Goal: Information Seeking & Learning: Understand process/instructions

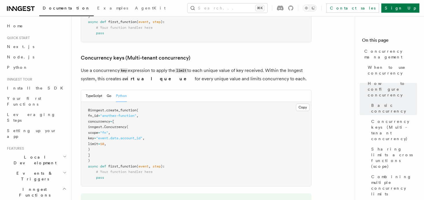
scroll to position [504, 0]
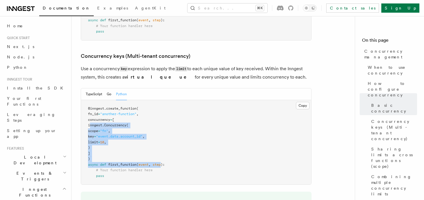
drag, startPoint x: 89, startPoint y: 101, endPoint x: 163, endPoint y: 141, distance: 83.4
click at [163, 141] on code "@inngest . create_function ( fn_id = "another-function" , concurrency = [ innge…" at bounding box center [126, 142] width 77 height 71
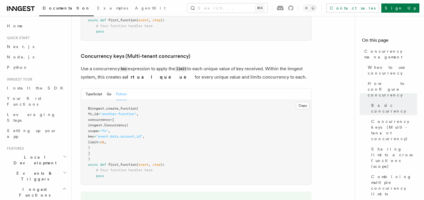
click at [163, 163] on span "):" at bounding box center [163, 165] width 4 height 4
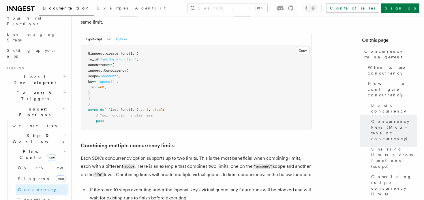
scroll to position [119, 0]
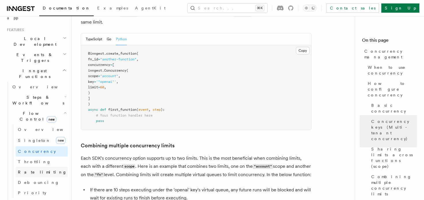
click at [36, 169] on span "Rate limiting" at bounding box center [42, 172] width 49 height 6
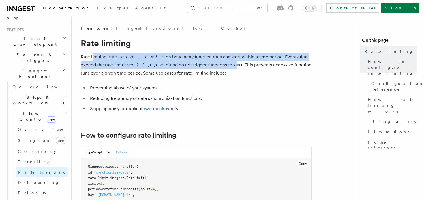
drag, startPoint x: 94, startPoint y: 59, endPoint x: 185, endPoint y: 65, distance: 91.0
click at [185, 65] on p "Rate limiting is a hard limit on how many function runs can start within a time…" at bounding box center [196, 65] width 231 height 24
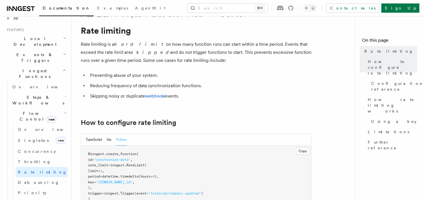
scroll to position [19, 0]
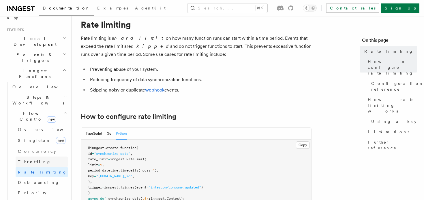
click at [35, 157] on link "Throttling" at bounding box center [42, 162] width 52 height 10
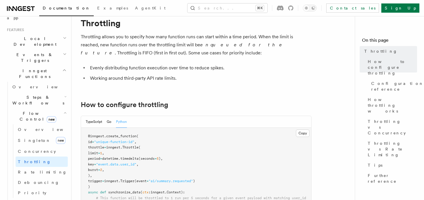
scroll to position [23, 0]
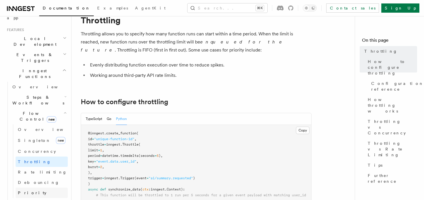
click at [29, 191] on span "Priority" at bounding box center [32, 193] width 29 height 5
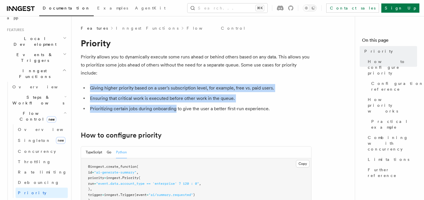
drag, startPoint x: 86, startPoint y: 88, endPoint x: 190, endPoint y: 114, distance: 107.1
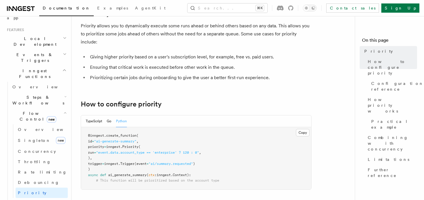
scroll to position [47, 0]
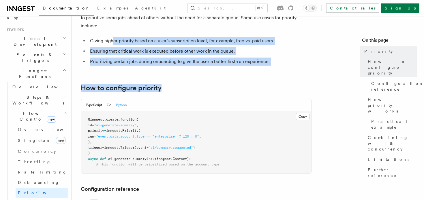
drag, startPoint x: 114, startPoint y: 45, endPoint x: 254, endPoint y: 102, distance: 151.0
click at [199, 61] on li "Prioritizing certain jobs during onboarding to give the user a better first-run…" at bounding box center [199, 62] width 223 height 8
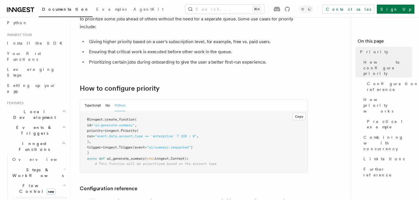
scroll to position [0, 0]
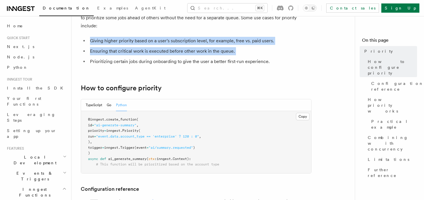
drag, startPoint x: 82, startPoint y: 37, endPoint x: 246, endPoint y: 60, distance: 166.1
click at [244, 58] on ul "Giving higher priority based on a user's subscription level, for example, free …" at bounding box center [196, 51] width 231 height 29
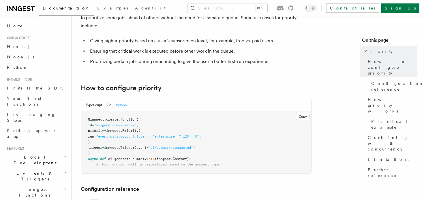
click at [246, 60] on li "Prioritizing certain jobs during onboarding to give the user a better first-run…" at bounding box center [199, 62] width 223 height 8
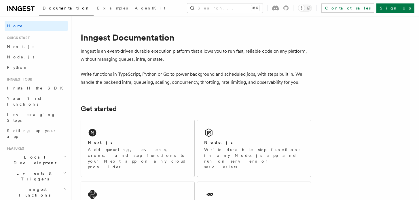
scroll to position [99, 0]
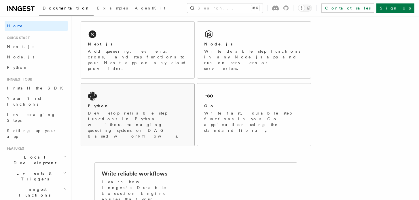
click at [116, 110] on p "Develop reliable step functions in Python without managing queueing systems or …" at bounding box center [138, 124] width 100 height 29
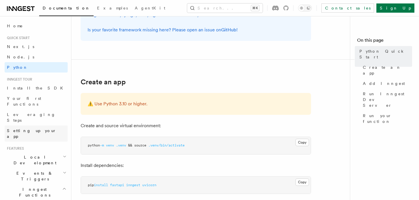
scroll to position [80, 0]
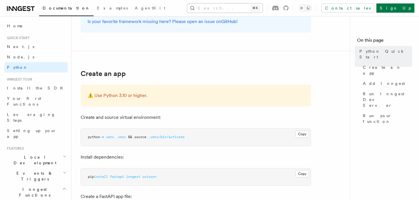
click at [204, 8] on button "Search... ⌘K" at bounding box center [225, 7] width 76 height 9
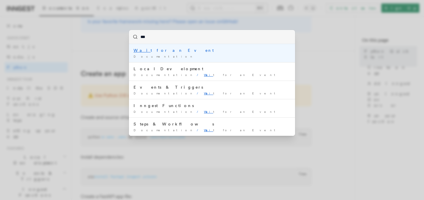
type input "****"
click at [167, 59] on li "Wait for an Event Documentation /" at bounding box center [212, 53] width 166 height 18
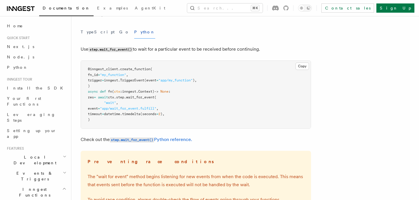
scroll to position [27, 0]
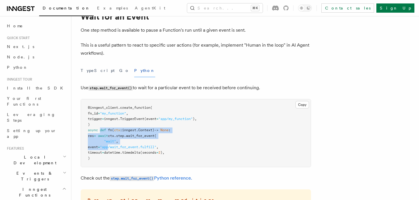
drag, startPoint x: 101, startPoint y: 132, endPoint x: 129, endPoint y: 149, distance: 32.7
click at [129, 149] on code "@inngest_client . create_function ( fn_id = "my_function" , trigger = inngest. …" at bounding box center [142, 133] width 109 height 55
click at [129, 149] on span ""app/wait_for_event.fulfill"" at bounding box center [128, 147] width 56 height 4
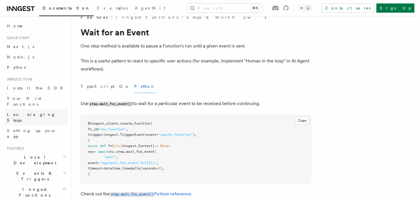
scroll to position [73, 0]
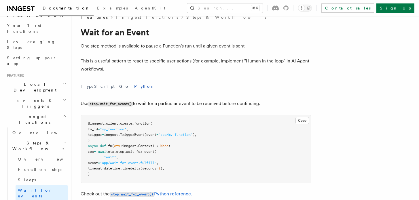
click at [38, 95] on h2 "Events & Triggers" at bounding box center [36, 103] width 63 height 16
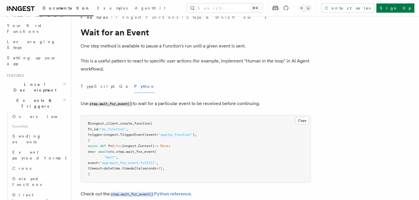
click at [39, 95] on h2 "Events & Triggers" at bounding box center [36, 103] width 63 height 16
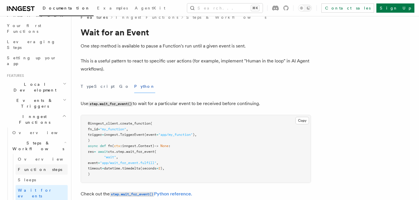
click at [44, 165] on link "Function steps" at bounding box center [42, 170] width 52 height 10
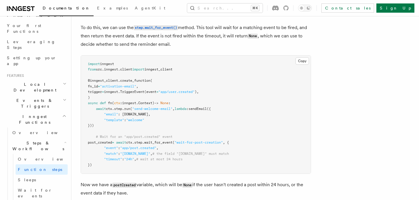
scroll to position [590, 0]
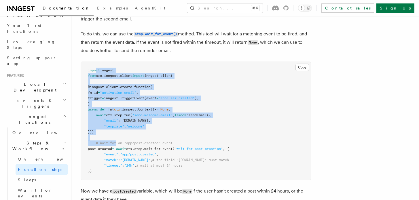
drag, startPoint x: 96, startPoint y: 71, endPoint x: 122, endPoint y: 153, distance: 85.2
click at [120, 150] on code "import inngest from src . inngest . client import inngest_client @inngest_clien…" at bounding box center [158, 120] width 141 height 105
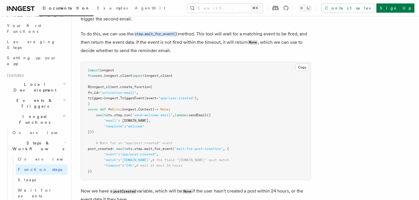
click at [128, 178] on pre "import inngest from src . inngest . client import inngest_client @inngest_clien…" at bounding box center [196, 121] width 230 height 118
drag, startPoint x: 147, startPoint y: 171, endPoint x: 88, endPoint y: 74, distance: 113.2
click at [88, 74] on pre "import inngest from src . inngest . client import inngest_client @inngest_clien…" at bounding box center [196, 121] width 230 height 118
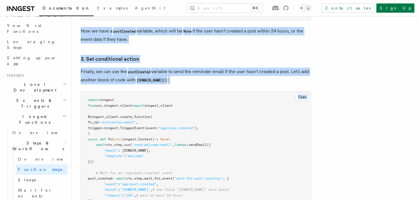
drag, startPoint x: 88, startPoint y: 69, endPoint x: 97, endPoint y: 91, distance: 23.1
click at [97, 91] on article "Features Inngest Functions Steps & Workflows Multi-Step Functions Use Inngest's…" at bounding box center [218, 175] width 274 height 1800
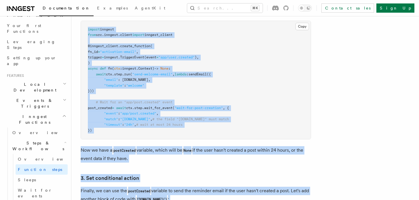
scroll to position [543, 0]
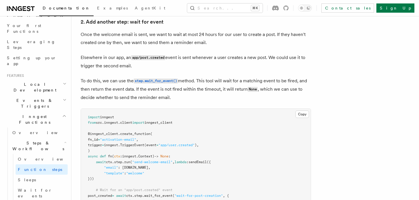
click at [118, 118] on pre "import inngest from src . inngest . client import inngest_client @inngest_clien…" at bounding box center [196, 168] width 230 height 118
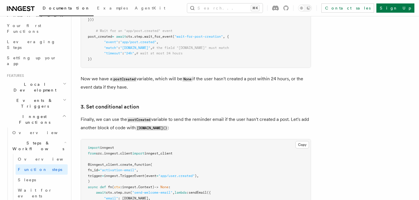
scroll to position [672, 0]
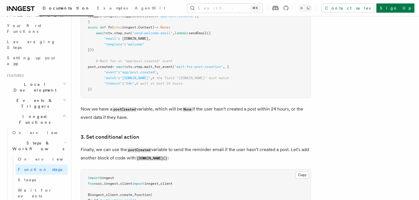
drag, startPoint x: 110, startPoint y: 93, endPoint x: 120, endPoint y: 58, distance: 36.4
click at [119, 57] on pre "import inngest from src . inngest . client import inngest_client @inngest_clien…" at bounding box center [196, 39] width 230 height 118
click at [120, 58] on pre "import inngest from src . inngest . client import inngest_client @inngest_clien…" at bounding box center [196, 39] width 230 height 118
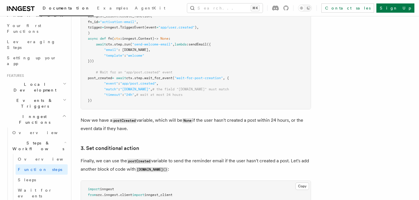
scroll to position [660, 0]
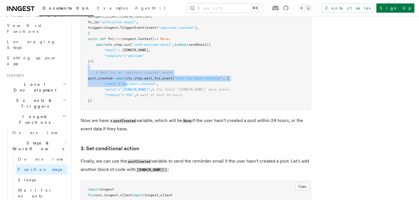
drag, startPoint x: 108, startPoint y: 70, endPoint x: 141, endPoint y: 95, distance: 41.7
click at [140, 95] on pre "import inngest from src . inngest . client import inngest_client @inngest_clien…" at bounding box center [196, 50] width 230 height 118
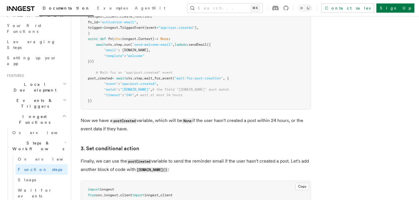
click at [145, 103] on pre "import inngest from src . inngest . client import inngest_client @inngest_clien…" at bounding box center [196, 50] width 230 height 118
drag, startPoint x: 157, startPoint y: 104, endPoint x: 80, endPoint y: 64, distance: 86.6
click at [130, 63] on pre "import inngest from src . inngest . client import inngest_client @inngest_clien…" at bounding box center [196, 50] width 230 height 118
drag, startPoint x: 82, startPoint y: 74, endPoint x: 111, endPoint y: 102, distance: 41.0
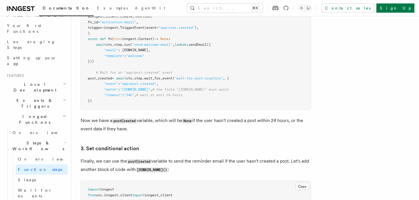
click at [111, 102] on pre "import inngest from src . inngest . client import inngest_client @inngest_clien…" at bounding box center [196, 50] width 230 height 118
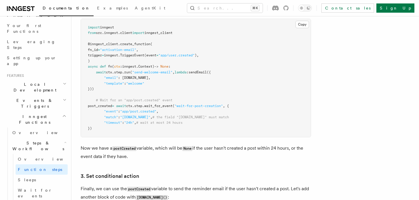
scroll to position [630, 0]
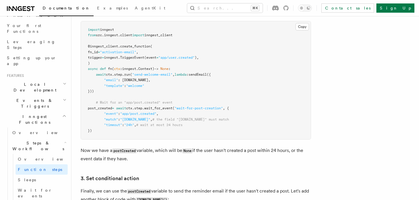
drag, startPoint x: 118, startPoint y: 130, endPoint x: 89, endPoint y: 32, distance: 102.8
click at [89, 31] on pre "import inngest from src . inngest . client import inngest_client @inngest_clien…" at bounding box center [196, 80] width 230 height 118
click at [88, 32] on span "import" at bounding box center [94, 30] width 12 height 4
drag, startPoint x: 87, startPoint y: 31, endPoint x: 110, endPoint y: 132, distance: 104.0
click at [110, 132] on pre "import inngest from src . inngest . client import inngest_client @inngest_clien…" at bounding box center [196, 80] width 230 height 118
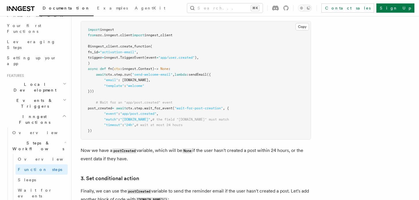
click at [110, 132] on pre "import inngest from src . inngest . client import inngest_client @inngest_clien…" at bounding box center [196, 80] width 230 height 118
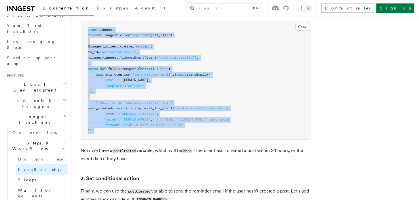
drag, startPoint x: 110, startPoint y: 132, endPoint x: 87, endPoint y: 29, distance: 106.2
click at [87, 29] on pre "import inngest from src . inngest . client import inngest_client @inngest_clien…" at bounding box center [196, 80] width 230 height 118
drag, startPoint x: 87, startPoint y: 29, endPoint x: 108, endPoint y: 134, distance: 107.1
click at [108, 134] on pre "import inngest from src . inngest . client import inngest_client @inngest_clien…" at bounding box center [196, 80] width 230 height 118
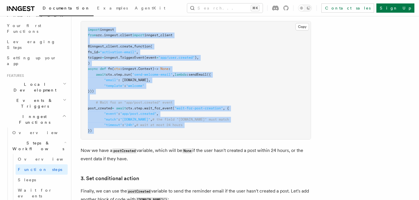
click at [108, 134] on pre "import inngest from src . inngest . client import inngest_client @inngest_clien…" at bounding box center [196, 80] width 230 height 118
drag, startPoint x: 88, startPoint y: 28, endPoint x: 102, endPoint y: 131, distance: 103.6
click at [102, 131] on pre "import inngest from src . inngest . client import inngest_client @inngest_clien…" at bounding box center [196, 80] width 230 height 118
drag, startPoint x: 105, startPoint y: 131, endPoint x: 82, endPoint y: 28, distance: 105.4
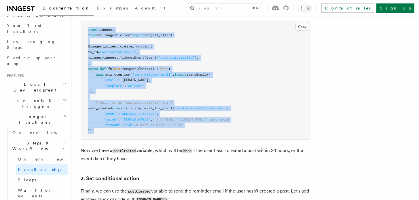
click at [82, 28] on pre "import inngest from src . inngest . client import inngest_client @inngest_clien…" at bounding box center [196, 80] width 230 height 118
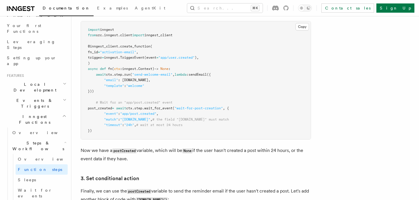
drag, startPoint x: 105, startPoint y: 132, endPoint x: 88, endPoint y: 30, distance: 102.7
click at [88, 30] on pre "import inngest from src . inngest . client import inngest_client @inngest_clien…" at bounding box center [196, 80] width 230 height 118
click at [88, 30] on span "import" at bounding box center [94, 30] width 12 height 4
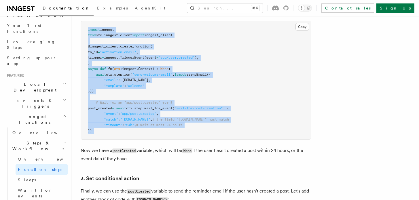
drag, startPoint x: 88, startPoint y: 30, endPoint x: 104, endPoint y: 135, distance: 105.7
click at [104, 135] on pre "import inngest from src . inngest . client import inngest_client @inngest_clien…" at bounding box center [196, 80] width 230 height 118
drag, startPoint x: 104, startPoint y: 135, endPoint x: 83, endPoint y: 28, distance: 108.9
click at [83, 27] on pre "import inngest from src . inngest . client import inngest_client @inngest_clien…" at bounding box center [196, 80] width 230 height 118
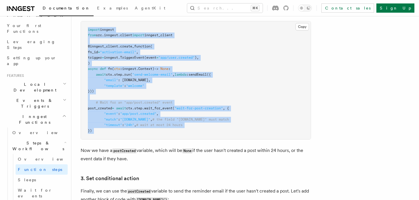
click at [83, 28] on pre "import inngest from src . inngest . client import inngest_client @inngest_clien…" at bounding box center [196, 80] width 230 height 118
drag, startPoint x: 83, startPoint y: 28, endPoint x: 111, endPoint y: 130, distance: 105.7
click at [111, 130] on pre "import inngest from src . inngest . client import inngest_client @inngest_clien…" at bounding box center [196, 80] width 230 height 118
drag, startPoint x: 111, startPoint y: 130, endPoint x: 77, endPoint y: 25, distance: 110.4
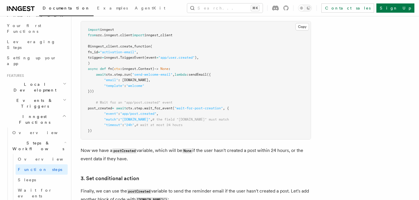
drag, startPoint x: 79, startPoint y: 25, endPoint x: 102, endPoint y: 134, distance: 111.3
click at [102, 134] on pre "import inngest from src . inngest . client import inngest_client @inngest_clien…" at bounding box center [196, 80] width 230 height 118
drag, startPoint x: 102, startPoint y: 134, endPoint x: 87, endPoint y: 29, distance: 106.6
click at [87, 28] on pre "import inngest from src . inngest . client import inngest_client @inngest_clien…" at bounding box center [196, 80] width 230 height 118
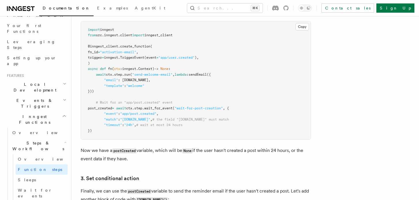
click at [87, 29] on pre "import inngest from src . inngest . client import inngest_client @inngest_clien…" at bounding box center [196, 80] width 230 height 118
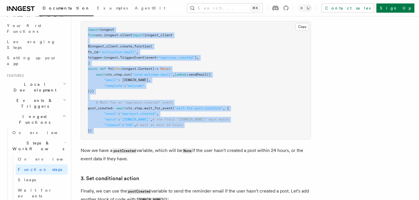
drag, startPoint x: 87, startPoint y: 29, endPoint x: 108, endPoint y: 137, distance: 110.7
click at [108, 137] on pre "import inngest from src . inngest . client import inngest_client @inngest_clien…" at bounding box center [196, 80] width 230 height 118
drag, startPoint x: 110, startPoint y: 133, endPoint x: 87, endPoint y: 25, distance: 110.6
click at [87, 25] on pre "import inngest from src . inngest . client import inngest_client @inngest_clien…" at bounding box center [196, 80] width 230 height 118
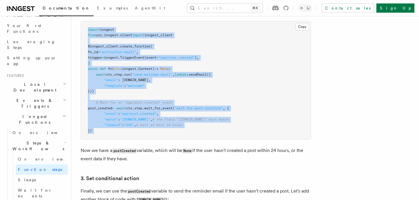
click at [87, 25] on pre "import inngest from src . inngest . client import inngest_client @inngest_clien…" at bounding box center [196, 80] width 230 height 118
drag, startPoint x: 87, startPoint y: 25, endPoint x: 107, endPoint y: 131, distance: 107.6
click at [107, 131] on pre "import inngest from src . inngest . client import inngest_client @inngest_clien…" at bounding box center [196, 80] width 230 height 118
drag, startPoint x: 107, startPoint y: 131, endPoint x: 85, endPoint y: 31, distance: 101.7
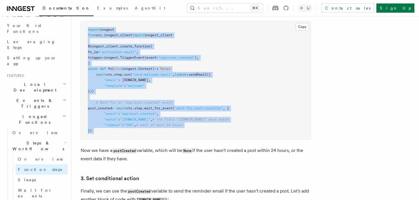
click at [85, 31] on pre "import inngest from src . inngest . client import inngest_client @inngest_clien…" at bounding box center [196, 80] width 230 height 118
drag, startPoint x: 85, startPoint y: 31, endPoint x: 102, endPoint y: 129, distance: 99.1
click at [102, 129] on pre "import inngest from src . inngest . client import inngest_client @inngest_clien…" at bounding box center [196, 80] width 230 height 118
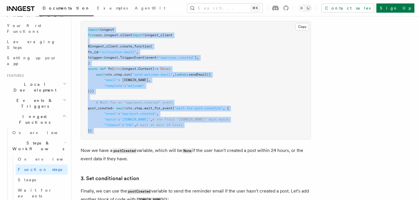
drag, startPoint x: 108, startPoint y: 130, endPoint x: 89, endPoint y: 27, distance: 104.4
click at [89, 27] on pre "import inngest from src . inngest . client import inngest_client @inngest_clien…" at bounding box center [196, 80] width 230 height 118
drag, startPoint x: 89, startPoint y: 27, endPoint x: 110, endPoint y: 136, distance: 111.1
click at [109, 136] on pre "import inngest from src . inngest . client import inngest_client @inngest_clien…" at bounding box center [196, 80] width 230 height 118
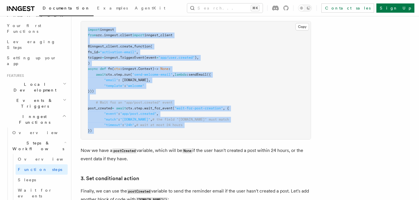
click at [110, 136] on pre "import inngest from src . inngest . client import inngest_client @inngest_clien…" at bounding box center [196, 80] width 230 height 118
drag, startPoint x: 113, startPoint y: 130, endPoint x: 85, endPoint y: 27, distance: 107.2
click at [85, 27] on pre "import inngest from src . inngest . client import inngest_client @inngest_clien…" at bounding box center [196, 80] width 230 height 118
drag, startPoint x: 85, startPoint y: 27, endPoint x: 103, endPoint y: 131, distance: 106.1
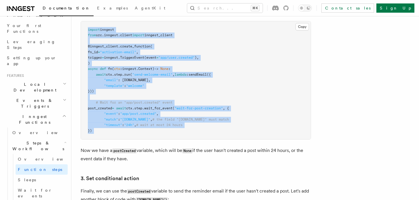
click at [103, 131] on pre "import inngest from src . inngest . client import inngest_client @inngest_clien…" at bounding box center [196, 80] width 230 height 118
drag, startPoint x: 107, startPoint y: 131, endPoint x: 88, endPoint y: 30, distance: 103.2
click at [88, 30] on pre "import inngest from src . inngest . client import inngest_client @inngest_clien…" at bounding box center [196, 80] width 230 height 118
click at [88, 30] on span "import" at bounding box center [94, 30] width 12 height 4
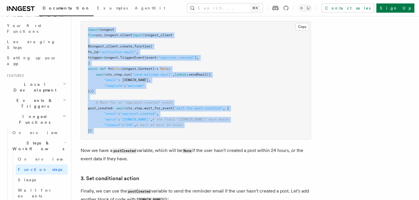
drag, startPoint x: 88, startPoint y: 30, endPoint x: 108, endPoint y: 134, distance: 106.3
click at [108, 134] on pre "import inngest from src . inngest . client import inngest_client @inngest_clien…" at bounding box center [196, 80] width 230 height 118
drag, startPoint x: 113, startPoint y: 130, endPoint x: 88, endPoint y: 28, distance: 104.6
click at [88, 28] on pre "import inngest from src . inngest . client import inngest_client @inngest_clien…" at bounding box center [196, 80] width 230 height 118
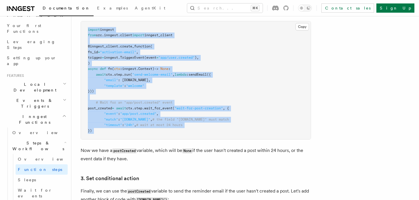
click at [88, 28] on span "import" at bounding box center [94, 30] width 12 height 4
drag, startPoint x: 88, startPoint y: 28, endPoint x: 110, endPoint y: 130, distance: 103.9
click at [110, 130] on pre "import inngest from src . inngest . client import inngest_client @inngest_clien…" at bounding box center [196, 80] width 230 height 118
drag, startPoint x: 118, startPoint y: 131, endPoint x: 84, endPoint y: 29, distance: 107.4
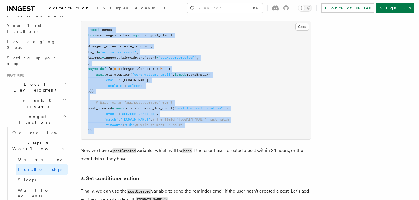
click at [84, 29] on pre "import inngest from src . inngest . client import inngest_client @inngest_clien…" at bounding box center [196, 80] width 230 height 118
drag, startPoint x: 84, startPoint y: 29, endPoint x: 164, endPoint y: 135, distance: 133.3
click at [164, 135] on pre "import inngest from src . inngest . client import inngest_client @inngest_clien…" at bounding box center [196, 80] width 230 height 118
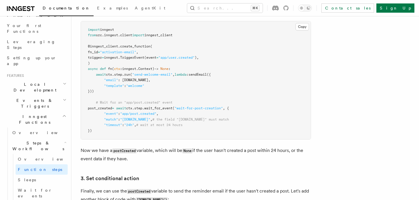
drag, startPoint x: 112, startPoint y: 63, endPoint x: 135, endPoint y: 90, distance: 35.6
click at [118, 70] on pre "import inngest from src . inngest . client import inngest_client @inngest_clien…" at bounding box center [196, 80] width 230 height 118
click at [141, 91] on pre "import inngest from src . inngest . client import inngest_client @inngest_clien…" at bounding box center [196, 80] width 230 height 118
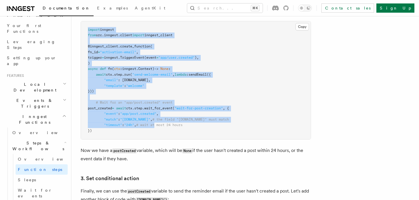
drag, startPoint x: 87, startPoint y: 32, endPoint x: 158, endPoint y: 131, distance: 122.0
click at [159, 131] on pre "import inngest from src . inngest . client import inngest_client @inngest_clien…" at bounding box center [196, 80] width 230 height 118
click at [158, 131] on pre "import inngest from src . inngest . client import inngest_client @inngest_clien…" at bounding box center [196, 80] width 230 height 118
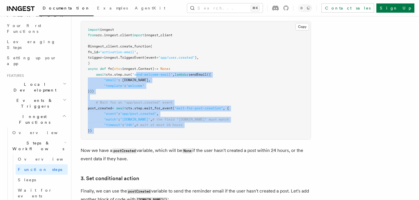
drag, startPoint x: 122, startPoint y: 141, endPoint x: 142, endPoint y: 91, distance: 53.9
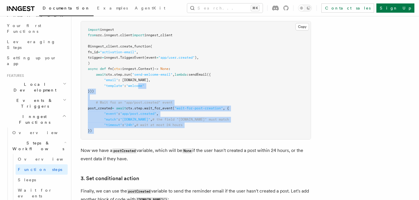
click at [142, 91] on pre "import inngest from src . inngest . client import inngest_client @inngest_clien…" at bounding box center [196, 80] width 230 height 118
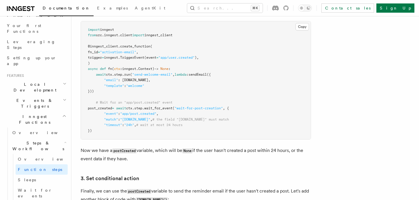
drag, startPoint x: 82, startPoint y: 67, endPoint x: 111, endPoint y: 134, distance: 72.8
click at [111, 134] on pre "import inngest from src . inngest . client import inngest_client @inngest_clien…" at bounding box center [196, 80] width 230 height 118
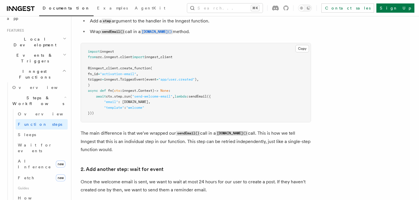
scroll to position [100, 0]
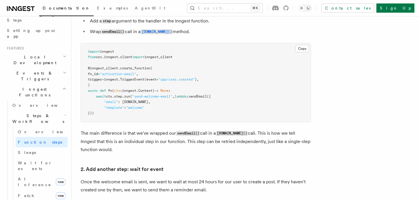
click at [63, 70] on icon "button" at bounding box center [65, 72] width 4 height 5
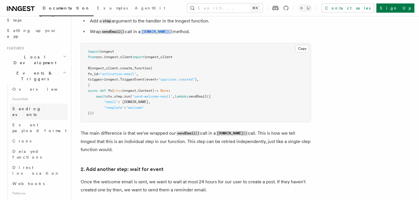
scroll to position [108, 0]
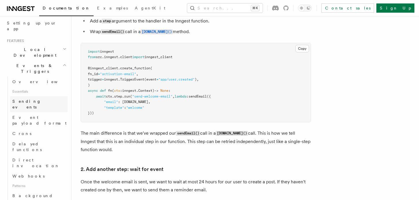
click at [37, 99] on span "Sending events" at bounding box center [26, 104] width 29 height 10
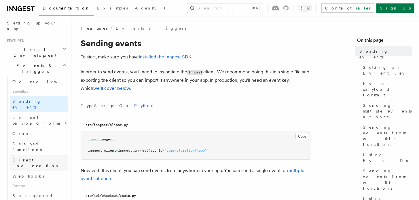
click at [38, 158] on span "Direct invocation" at bounding box center [35, 163] width 47 height 10
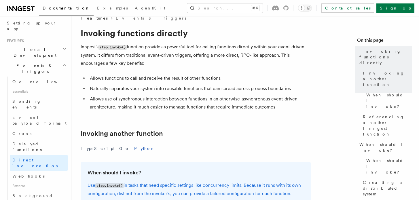
scroll to position [12, 0]
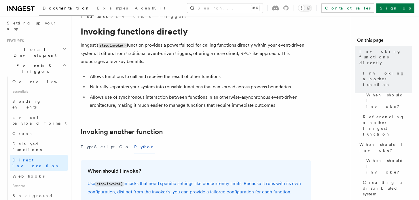
drag, startPoint x: 136, startPoint y: 59, endPoint x: 200, endPoint y: 66, distance: 64.6
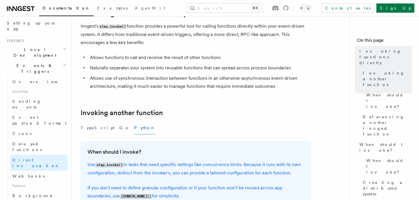
scroll to position [37, 0]
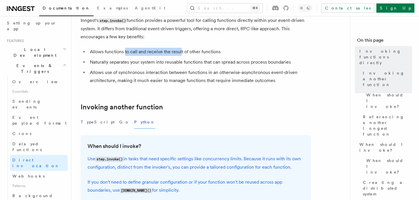
drag, startPoint x: 125, startPoint y: 52, endPoint x: 191, endPoint y: 52, distance: 66.9
click at [190, 52] on li "Allows functions to call and receive the result of other functions" at bounding box center [199, 52] width 223 height 8
click at [191, 52] on li "Allows functions to call and receive the result of other functions" at bounding box center [199, 52] width 223 height 8
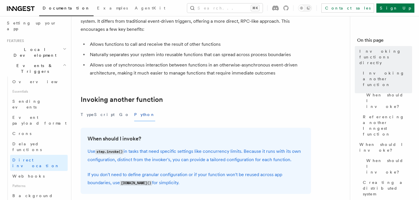
scroll to position [46, 0]
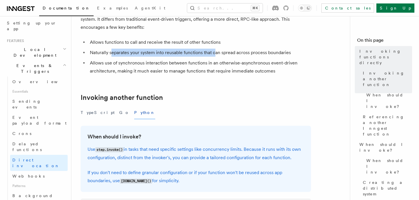
drag, startPoint x: 120, startPoint y: 50, endPoint x: 218, endPoint y: 52, distance: 97.5
click at [217, 52] on li "Naturally separates your system into reusable functions that can spread across …" at bounding box center [199, 53] width 223 height 8
click at [218, 52] on li "Naturally separates your system into reusable functions that can spread across …" at bounding box center [199, 53] width 223 height 8
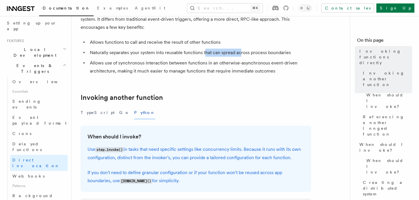
drag, startPoint x: 214, startPoint y: 53, endPoint x: 241, endPoint y: 54, distance: 26.8
click at [241, 54] on li "Naturally separates your system into reusable functions that can spread across …" at bounding box center [199, 53] width 223 height 8
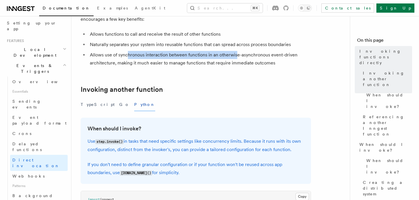
drag, startPoint x: 127, startPoint y: 58, endPoint x: 245, endPoint y: 61, distance: 117.6
click at [244, 61] on li "Allows use of synchronous interaction between functions in an otherwise-asynchr…" at bounding box center [199, 59] width 223 height 16
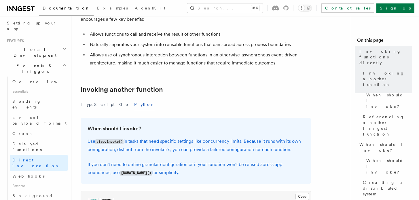
click at [245, 61] on li "Allows use of synchronous interaction between functions in an otherwise-asynchr…" at bounding box center [199, 59] width 223 height 16
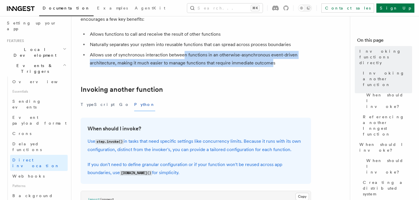
drag, startPoint x: 183, startPoint y: 56, endPoint x: 273, endPoint y: 66, distance: 90.2
click at [272, 66] on li "Allows use of synchronous interaction between functions in an otherwise-asynchr…" at bounding box center [199, 59] width 223 height 16
click at [273, 66] on li "Allows use of synchronous interaction between functions in an otherwise-asynchr…" at bounding box center [199, 59] width 223 height 16
drag, startPoint x: 282, startPoint y: 62, endPoint x: 101, endPoint y: 56, distance: 181.1
click at [101, 56] on li "Allows use of synchronous interaction between functions in an otherwise-asynchr…" at bounding box center [199, 59] width 223 height 16
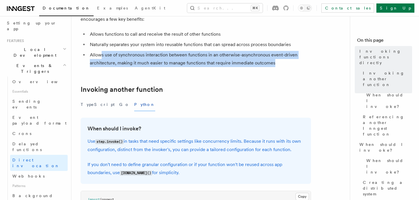
click at [101, 56] on li "Allows use of synchronous interaction between functions in an otherwise-asynchr…" at bounding box center [199, 59] width 223 height 16
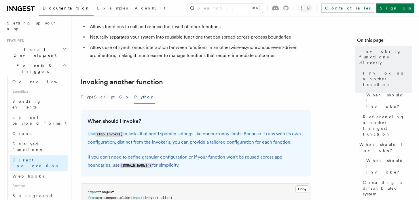
scroll to position [63, 0]
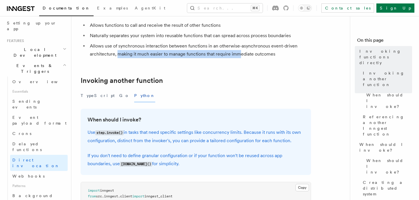
drag, startPoint x: 141, startPoint y: 51, endPoint x: 243, endPoint y: 54, distance: 102.7
click at [243, 54] on li "Allows use of synchronous interaction between functions in an otherwise-asynchr…" at bounding box center [199, 50] width 223 height 16
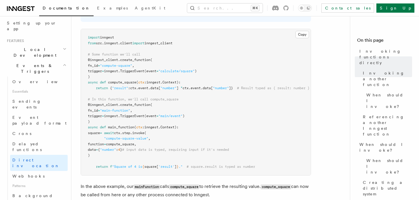
scroll to position [221, 0]
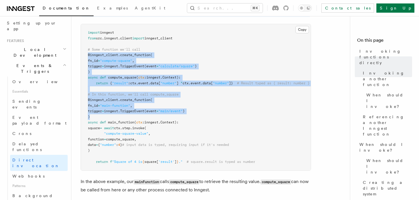
drag, startPoint x: 85, startPoint y: 57, endPoint x: 161, endPoint y: 118, distance: 97.6
click at [161, 118] on pre "import inngest from src . inngest . client import inngest_client # Some functio…" at bounding box center [196, 97] width 230 height 146
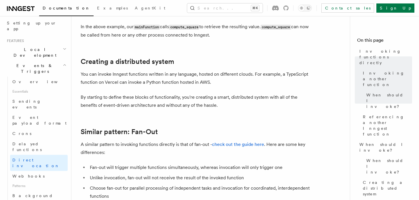
scroll to position [377, 0]
drag, startPoint x: 144, startPoint y: 80, endPoint x: 229, endPoint y: 114, distance: 91.0
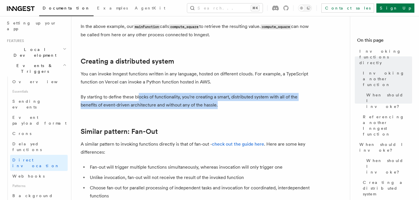
drag, startPoint x: 229, startPoint y: 114, endPoint x: 106, endPoint y: 90, distance: 125.6
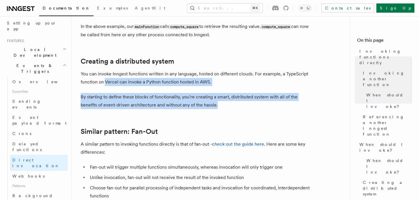
click at [106, 86] on p "You can invoke Inngest functions written in any language, hosted on different c…" at bounding box center [196, 78] width 231 height 16
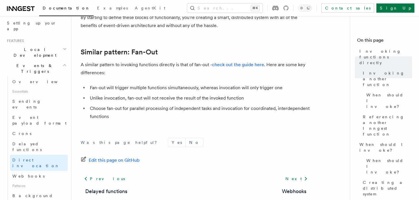
scroll to position [495, 0]
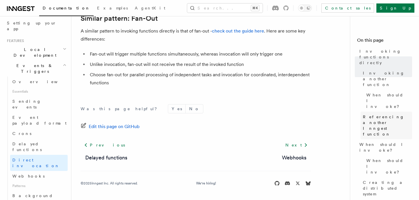
click at [384, 114] on span "Referencing another Inngest function" at bounding box center [387, 125] width 49 height 23
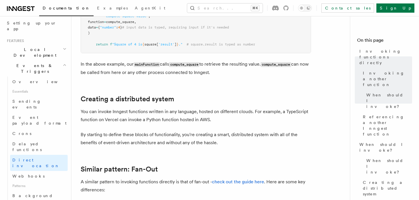
scroll to position [298, 0]
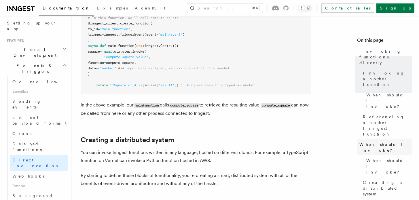
click at [387, 142] on span "When should I invoke?" at bounding box center [386, 148] width 53 height 12
click at [388, 158] on span "When should I invoke?" at bounding box center [390, 166] width 46 height 17
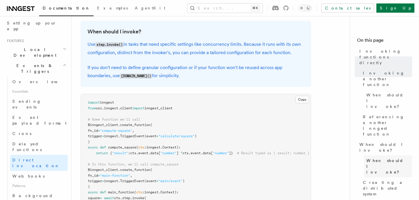
click at [388, 158] on span "When should I invoke?" at bounding box center [390, 166] width 46 height 17
click at [388, 178] on link "Creating a distributed system" at bounding box center [387, 189] width 52 height 22
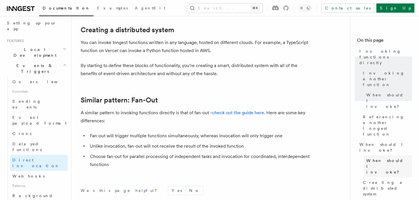
scroll to position [411, 0]
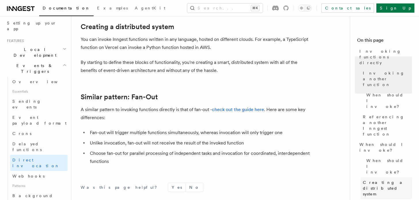
click at [389, 180] on span "Creating a distributed system" at bounding box center [387, 188] width 49 height 17
click at [387, 142] on nav "On this page Invoking functions directly Invoking another function When should …" at bounding box center [384, 108] width 69 height 184
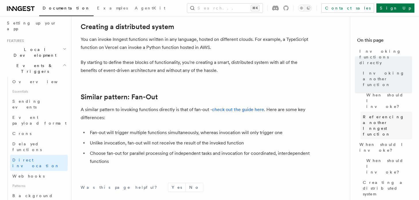
click at [387, 114] on span "Referencing another Inngest function" at bounding box center [387, 125] width 49 height 23
click at [385, 114] on span "Referencing another Inngest function" at bounding box center [387, 125] width 49 height 23
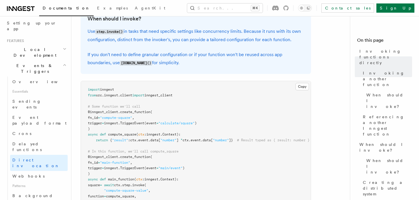
scroll to position [160, 0]
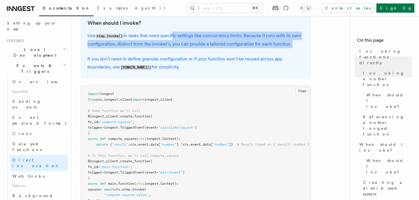
drag, startPoint x: 174, startPoint y: 38, endPoint x: 197, endPoint y: 56, distance: 29.7
click at [197, 56] on div "When should I invoke? Use step.invoke() in tasks that need specific settings li…" at bounding box center [196, 45] width 231 height 66
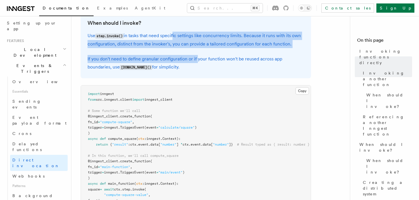
click at [197, 56] on p "If you don't need to define granular configuration or if your function won't be…" at bounding box center [196, 63] width 217 height 16
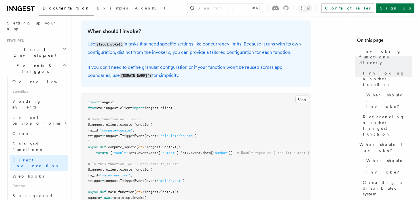
scroll to position [149, 0]
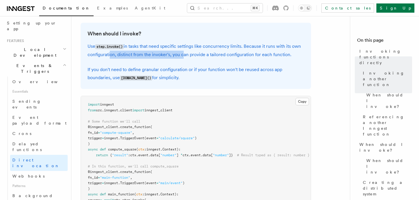
drag, startPoint x: 108, startPoint y: 58, endPoint x: 191, endPoint y: 58, distance: 82.7
click at [190, 58] on p "Use step.invoke() in tasks that need specific settings like concurrency limits.…" at bounding box center [196, 50] width 217 height 16
click at [191, 58] on p "Use step.invoke() in tasks that need specific settings like concurrency limits.…" at bounding box center [196, 50] width 217 height 16
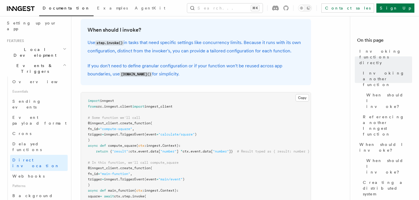
scroll to position [153, 0]
drag, startPoint x: 161, startPoint y: 64, endPoint x: 198, endPoint y: 65, distance: 36.6
click at [198, 65] on p "If you don't need to define granular configuration or if your function won't be…" at bounding box center [196, 70] width 217 height 16
drag, startPoint x: 171, startPoint y: 73, endPoint x: 251, endPoint y: 74, distance: 80.1
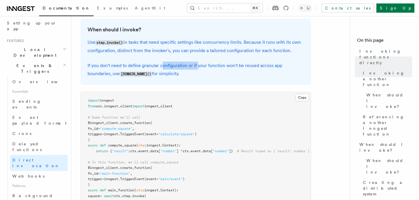
click at [250, 74] on p "If you don't need to define granular configuration or if your function won't be…" at bounding box center [196, 70] width 217 height 16
click at [251, 74] on p "If you don't need to define granular configuration or if your function won't be…" at bounding box center [196, 70] width 217 height 16
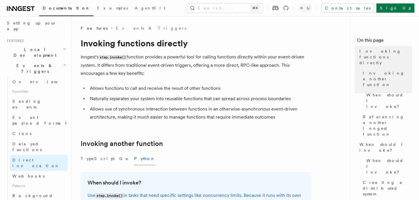
scroll to position [35, 0]
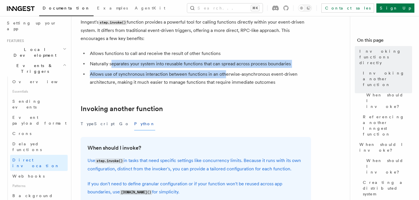
drag, startPoint x: 112, startPoint y: 64, endPoint x: 231, endPoint y: 74, distance: 119.5
click at [231, 74] on ul "Allows functions to call and receive the result of other functions Naturally se…" at bounding box center [196, 68] width 231 height 37
click at [233, 74] on li "Allows use of synchronous interaction between functions in an otherwise-asynchr…" at bounding box center [199, 78] width 223 height 16
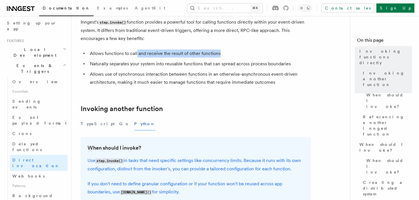
drag, startPoint x: 137, startPoint y: 54, endPoint x: 236, endPoint y: 54, distance: 99.2
click at [235, 54] on li "Allows functions to call and receive the result of other functions" at bounding box center [199, 54] width 223 height 8
click at [236, 54] on li "Allows functions to call and receive the result of other functions" at bounding box center [199, 54] width 223 height 8
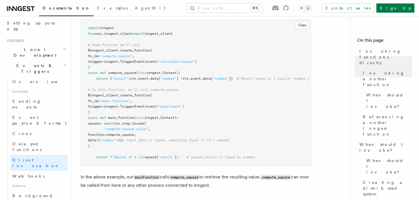
scroll to position [227, 0]
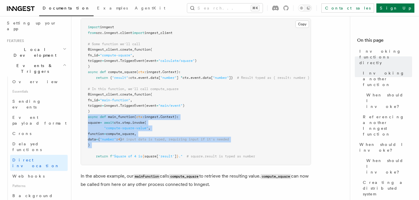
drag, startPoint x: 86, startPoint y: 119, endPoint x: 171, endPoint y: 150, distance: 90.5
click at [171, 150] on pre "import inngest from src . inngest . client import inngest_client # Some functio…" at bounding box center [196, 92] width 230 height 146
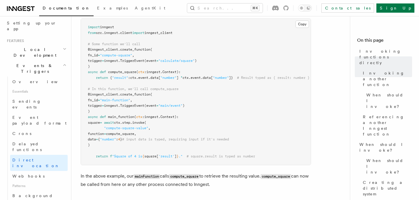
click at [173, 151] on pre "import inngest from src . inngest . client import inngest_client # Some functio…" at bounding box center [196, 92] width 230 height 146
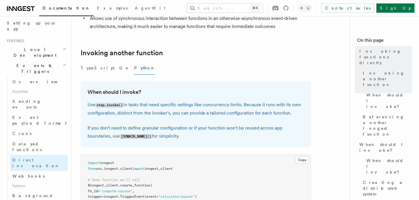
click at [134, 73] on button "Python" at bounding box center [144, 68] width 21 height 13
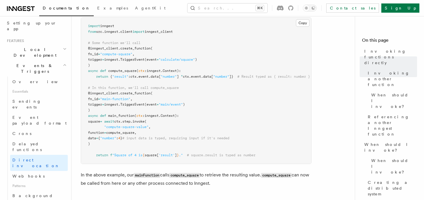
scroll to position [230, 0]
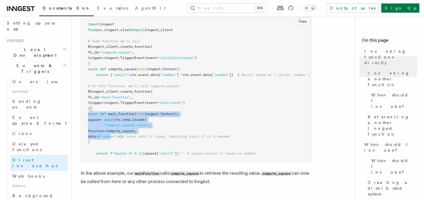
drag, startPoint x: 100, startPoint y: 112, endPoint x: 128, endPoint y: 138, distance: 38.5
click at [128, 139] on pre "import inngest from src . inngest . client import inngest_client # Some functio…" at bounding box center [196, 89] width 230 height 146
click at [116, 138] on span ""number"" at bounding box center [108, 137] width 16 height 4
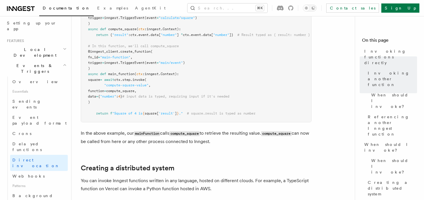
scroll to position [273, 0]
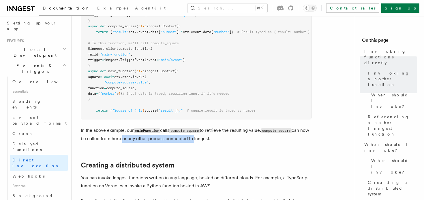
drag, startPoint x: 131, startPoint y: 139, endPoint x: 210, endPoint y: 144, distance: 79.4
click at [209, 143] on p "In the above example, our mainFunction calls compute_square to retrieve the res…" at bounding box center [196, 135] width 231 height 16
click at [210, 144] on article "Features Events & Triggers Invoking functions directly Inngest's step.invoke() …" at bounding box center [215, 85] width 269 height 665
drag, startPoint x: 246, startPoint y: 139, endPoint x: 119, endPoint y: 138, distance: 127.4
click at [119, 138] on p "In the above example, our mainFunction calls compute_square to retrieve the res…" at bounding box center [196, 135] width 231 height 16
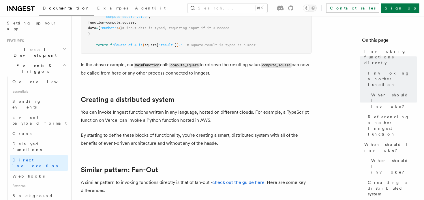
scroll to position [342, 0]
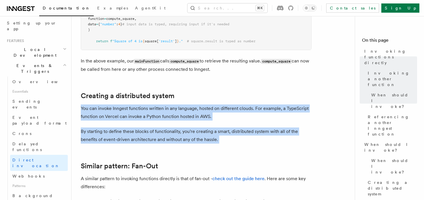
drag, startPoint x: 82, startPoint y: 110, endPoint x: 234, endPoint y: 144, distance: 156.6
click at [234, 144] on article "Features Events & Triggers Invoking functions directly Inngest's step.invoke() …" at bounding box center [215, 15] width 269 height 665
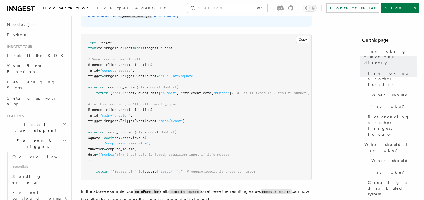
scroll to position [214, 0]
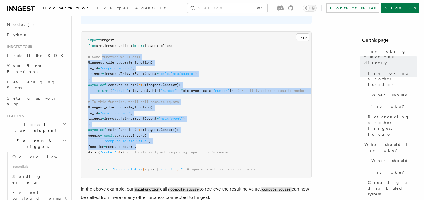
drag, startPoint x: 102, startPoint y: 58, endPoint x: 178, endPoint y: 152, distance: 120.9
click at [177, 151] on code "import inngest from src . inngest . client import inngest_client # Some functio…" at bounding box center [199, 104] width 222 height 133
click at [178, 152] on span "# input data is typed, requiring input if it's needed" at bounding box center [175, 152] width 107 height 4
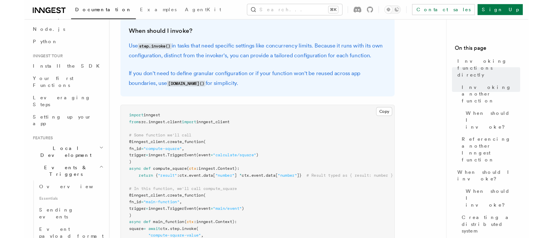
scroll to position [212, 0]
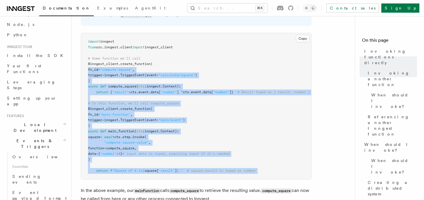
drag, startPoint x: 95, startPoint y: 91, endPoint x: 145, endPoint y: 181, distance: 103.7
click at [145, 181] on article "Features Events & Triggers Invoking functions directly Inngest's step.invoke() …" at bounding box center [215, 145] width 269 height 665
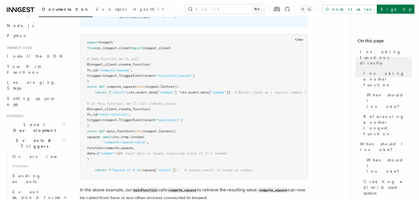
scroll to position [33, 0]
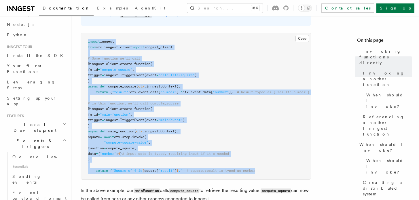
drag, startPoint x: 88, startPoint y: 42, endPoint x: 270, endPoint y: 173, distance: 223.9
click at [270, 173] on pre "import inngest from src . inngest . client import inngest_client # Some functio…" at bounding box center [196, 106] width 230 height 146
drag, startPoint x: 262, startPoint y: 172, endPoint x: 79, endPoint y: 35, distance: 228.5
click at [79, 35] on div "Features Events & Triggers Invoking functions directly Inngest's step.invoke() …" at bounding box center [222, 133] width 302 height 690
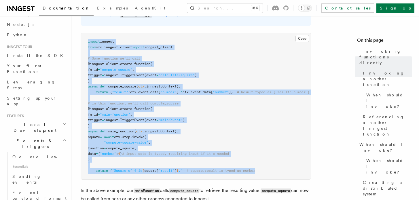
click at [137, 67] on pre "import inngest from src . inngest . client import inngest_client # Some functio…" at bounding box center [196, 106] width 230 height 146
drag, startPoint x: 87, startPoint y: 42, endPoint x: 235, endPoint y: 182, distance: 203.9
click at [237, 180] on pre "import inngest from src . inngest . client import inngest_client # Some functio…" at bounding box center [196, 106] width 230 height 146
click at [259, 94] on span "# Result typed as { result: number }" at bounding box center [273, 92] width 73 height 4
